Goal: Task Accomplishment & Management: Manage account settings

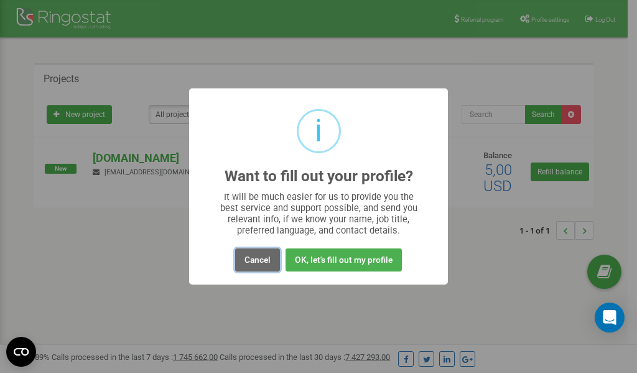
click at [264, 258] on button "Cancel" at bounding box center [257, 259] width 45 height 23
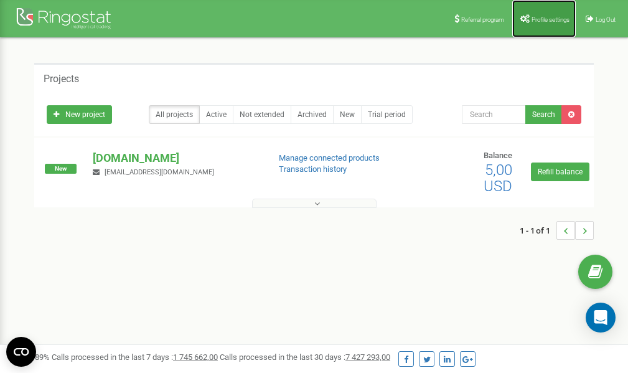
click at [536, 19] on span "Profile settings" at bounding box center [550, 19] width 38 height 7
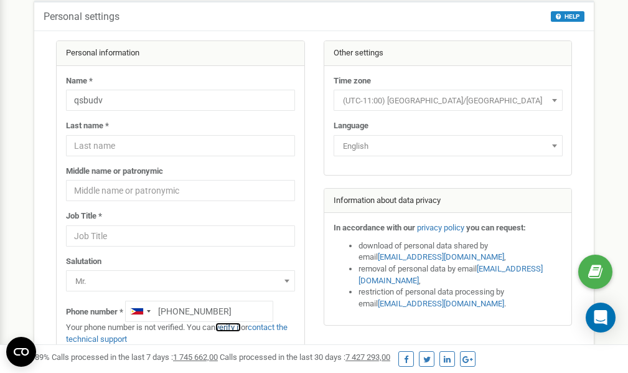
click at [238, 327] on link "verify it" at bounding box center [228, 326] width 26 height 9
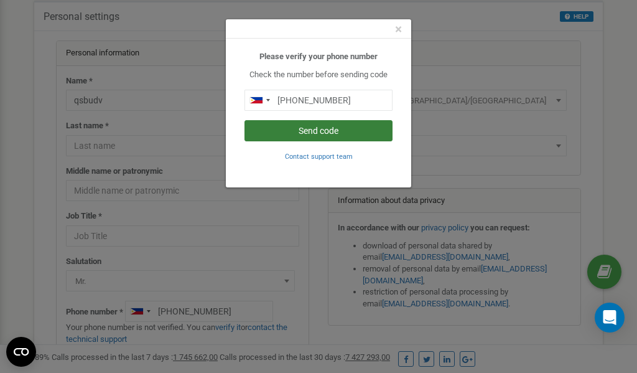
click at [302, 131] on button "Send code" at bounding box center [319, 130] width 148 height 21
